Goal: Complete application form: Complete application form

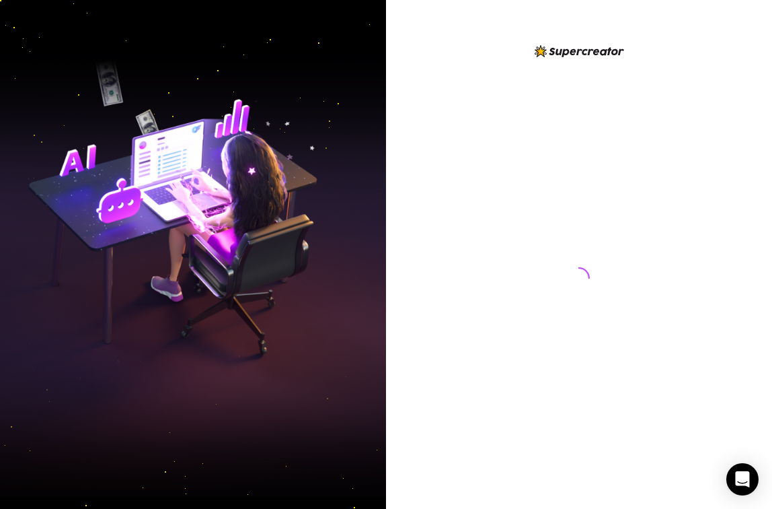
click at [364, 291] on img at bounding box center [193, 254] width 386 height 484
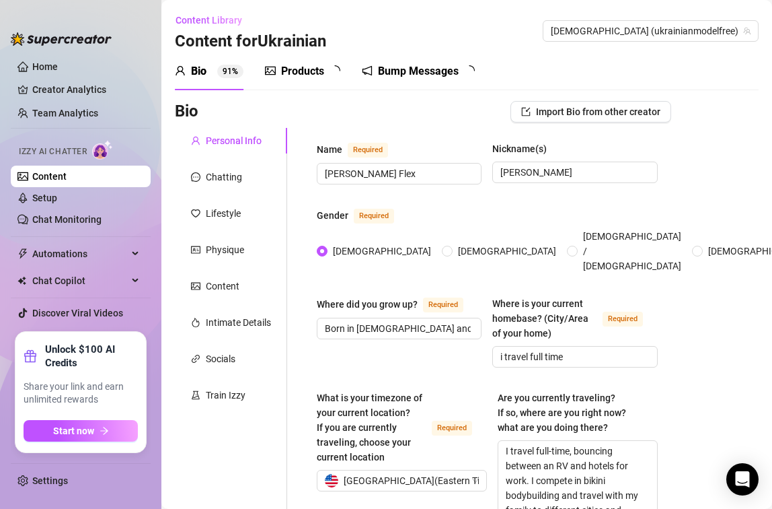
radio input "true"
type input "August 4th, 1991"
